Goal: Transaction & Acquisition: Obtain resource

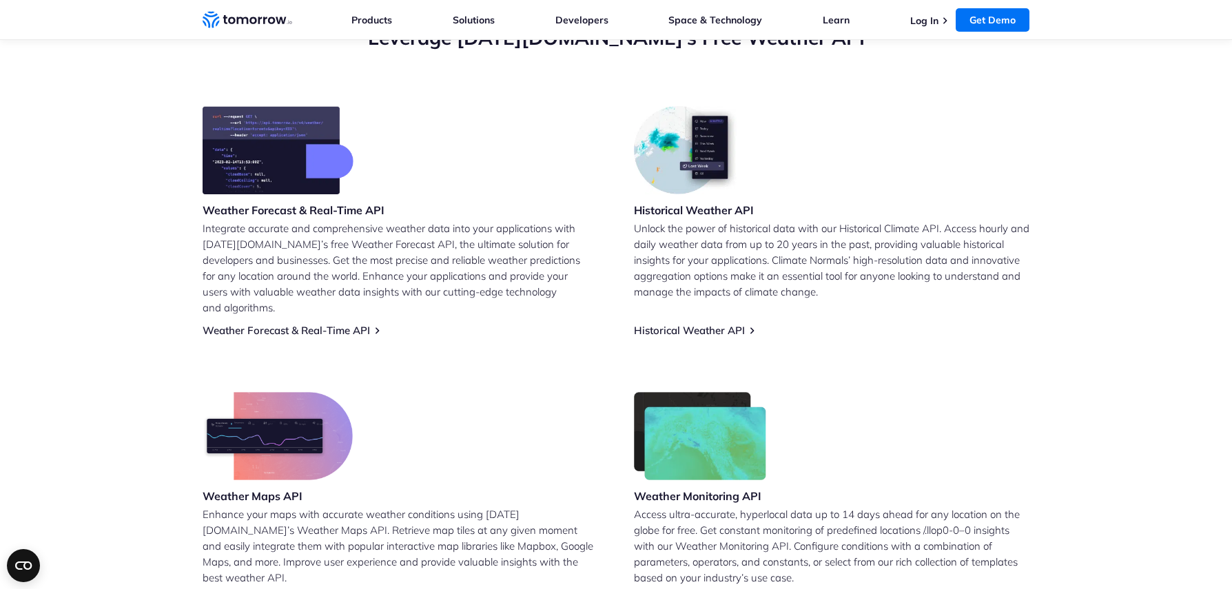
scroll to position [531, 0]
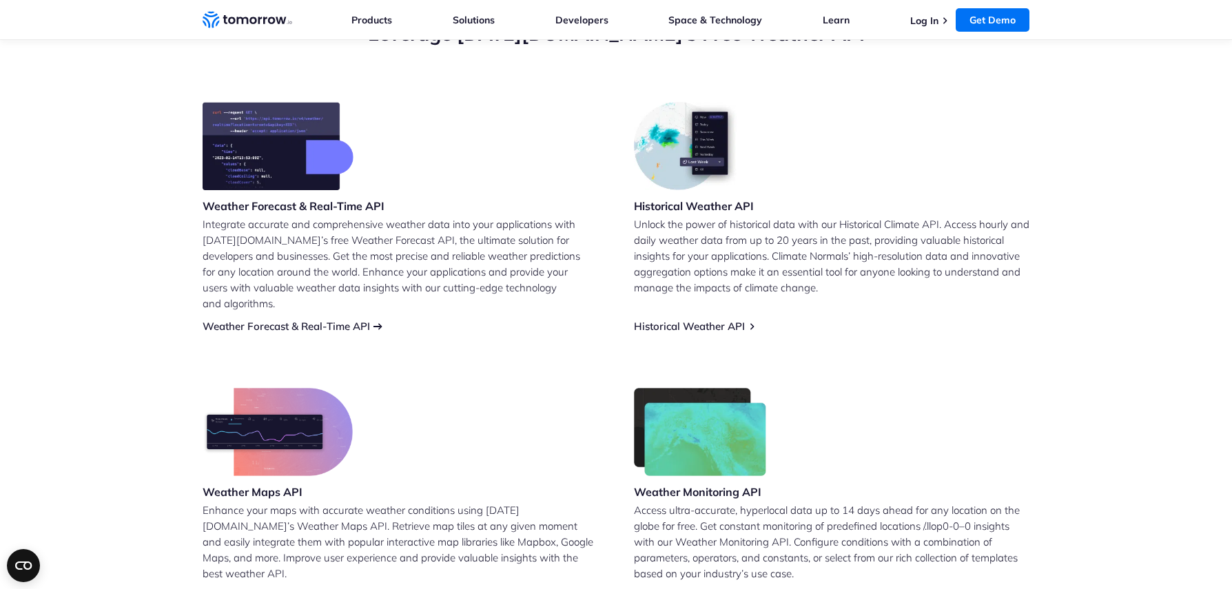
click at [351, 320] on link "Weather Forecast & Real-Time API" at bounding box center [286, 326] width 167 height 13
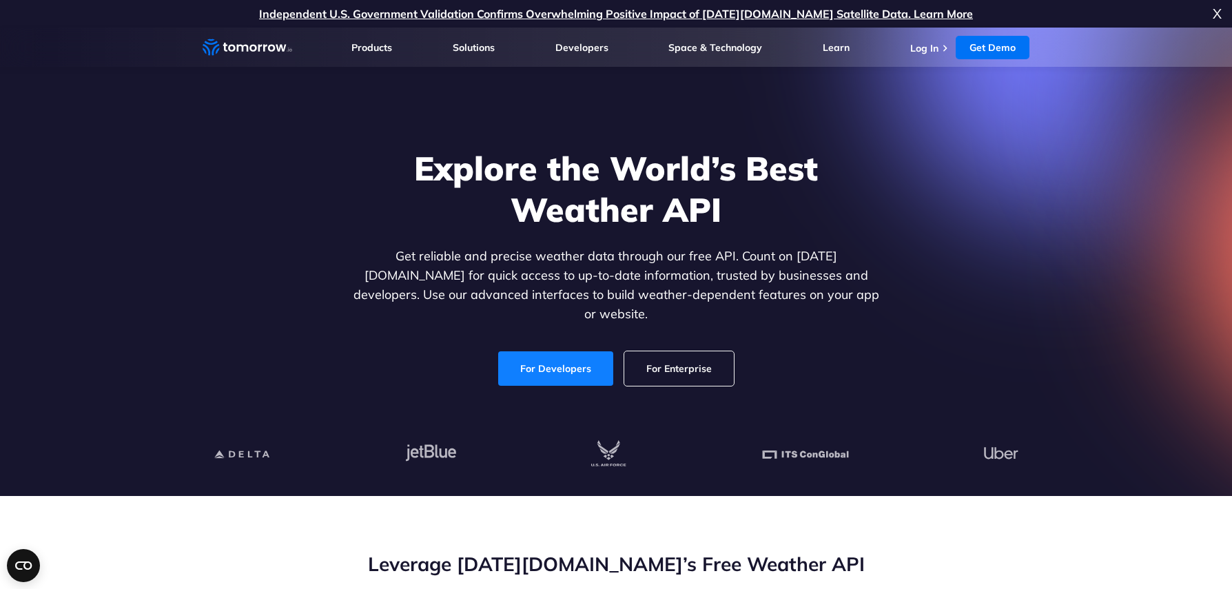
click at [544, 352] on link "For Developers" at bounding box center [555, 368] width 115 height 34
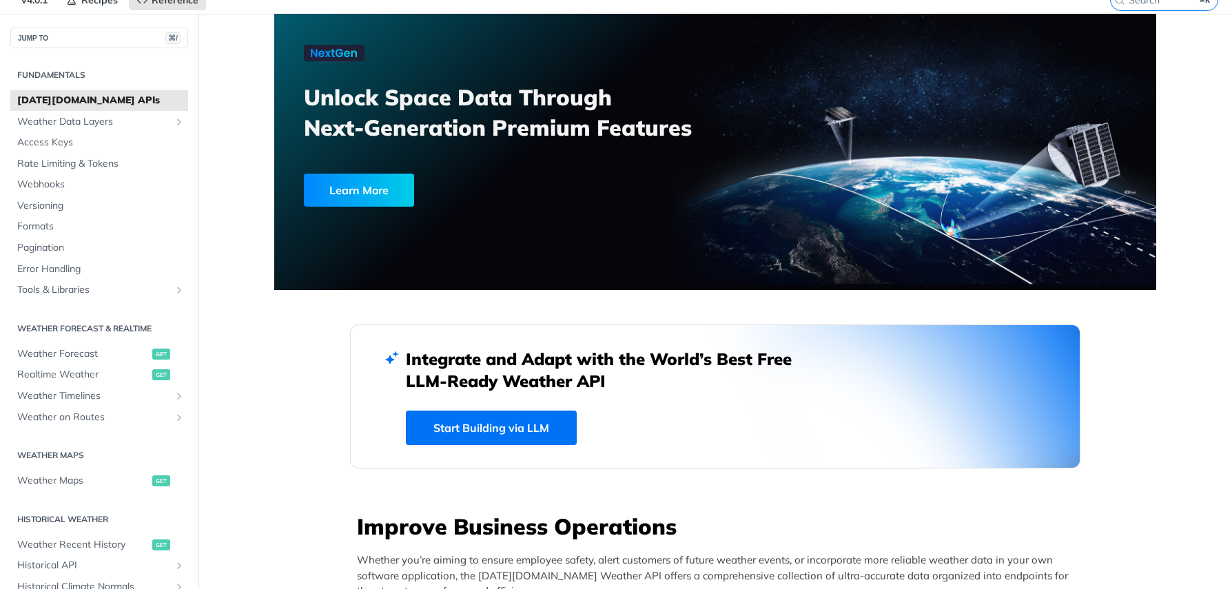
scroll to position [62, 0]
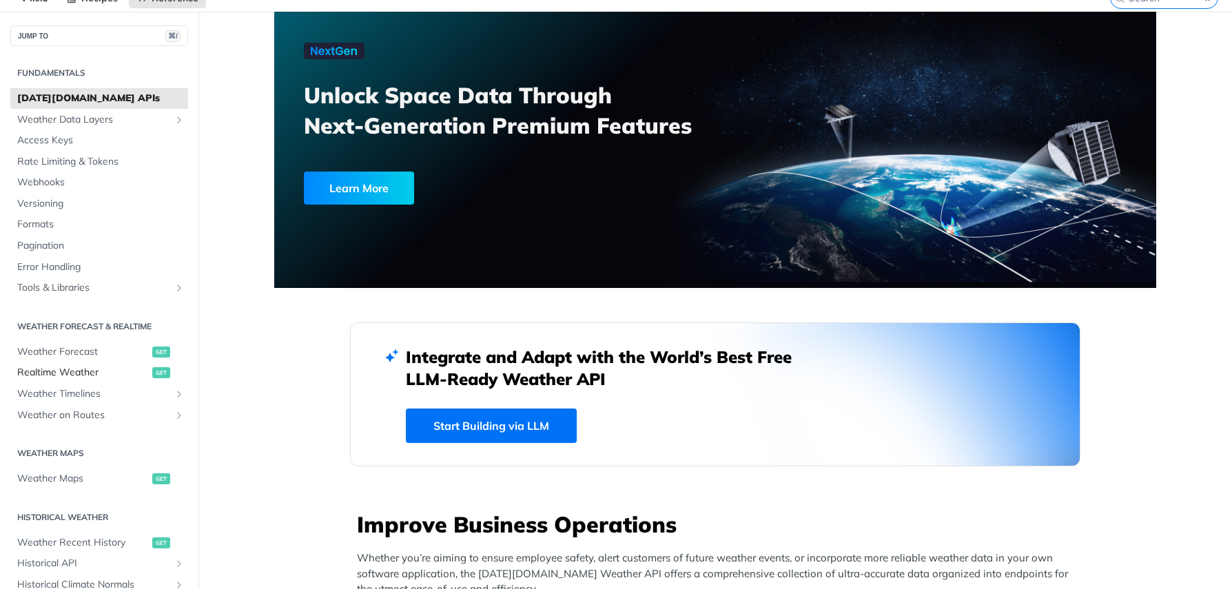
click at [84, 371] on span "Realtime Weather" at bounding box center [83, 373] width 132 height 14
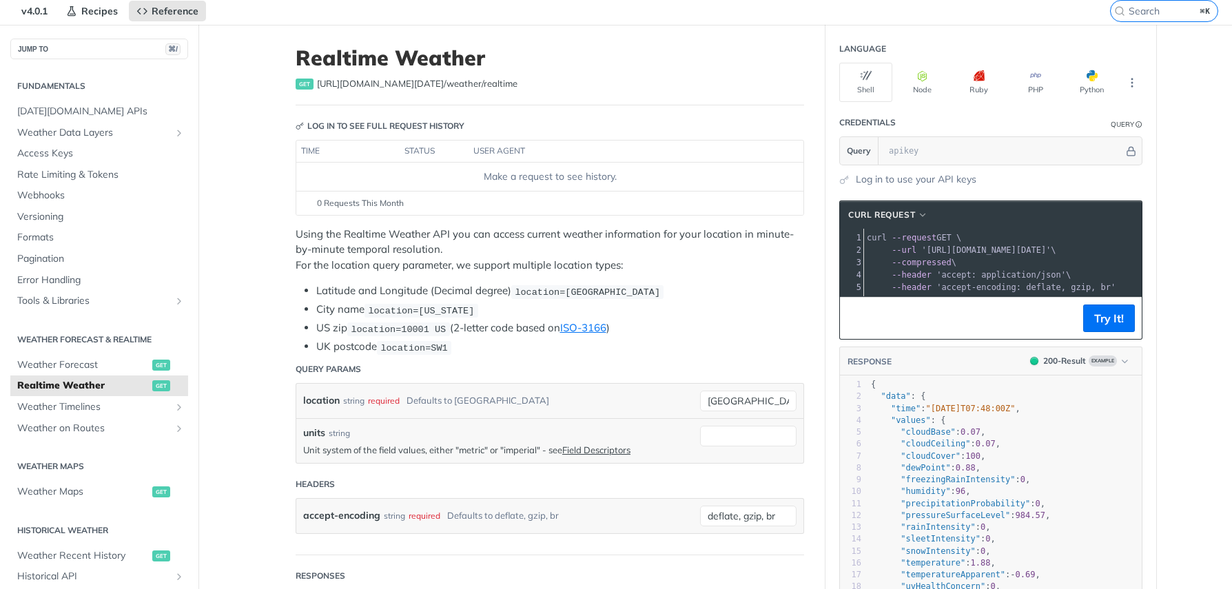
scroll to position [48, 0]
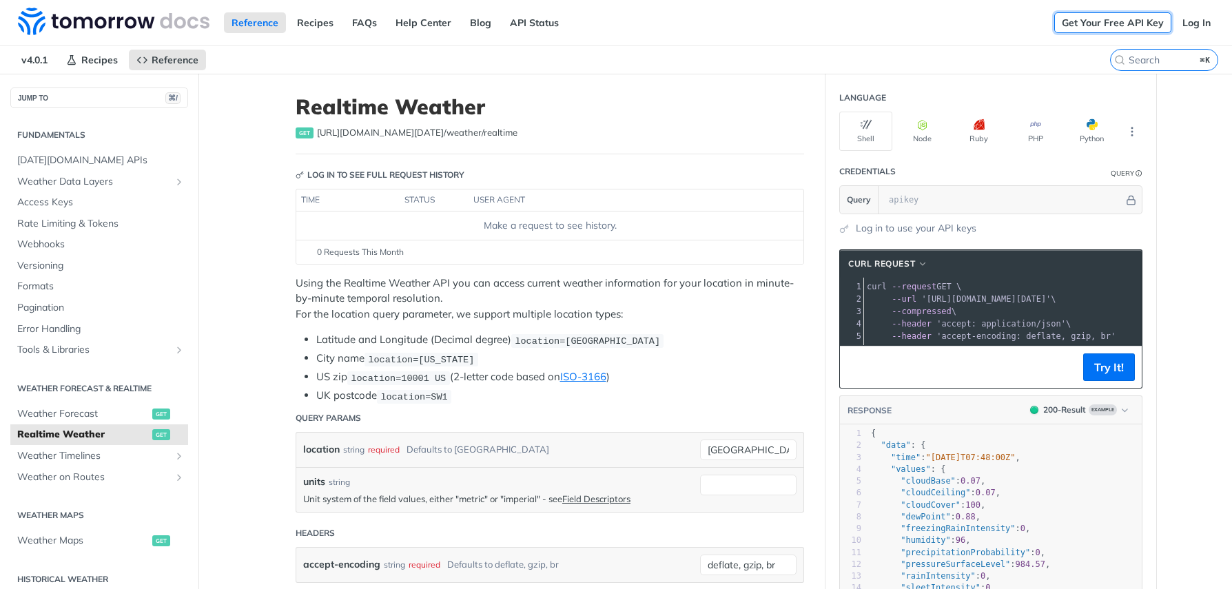
click at [1105, 22] on link "Get Your Free API Key" at bounding box center [1112, 22] width 117 height 21
click at [1141, 24] on link "Get Your Free API Key" at bounding box center [1112, 22] width 117 height 21
click at [1200, 23] on link "Log In" at bounding box center [1196, 22] width 43 height 21
